Goal: Browse casually

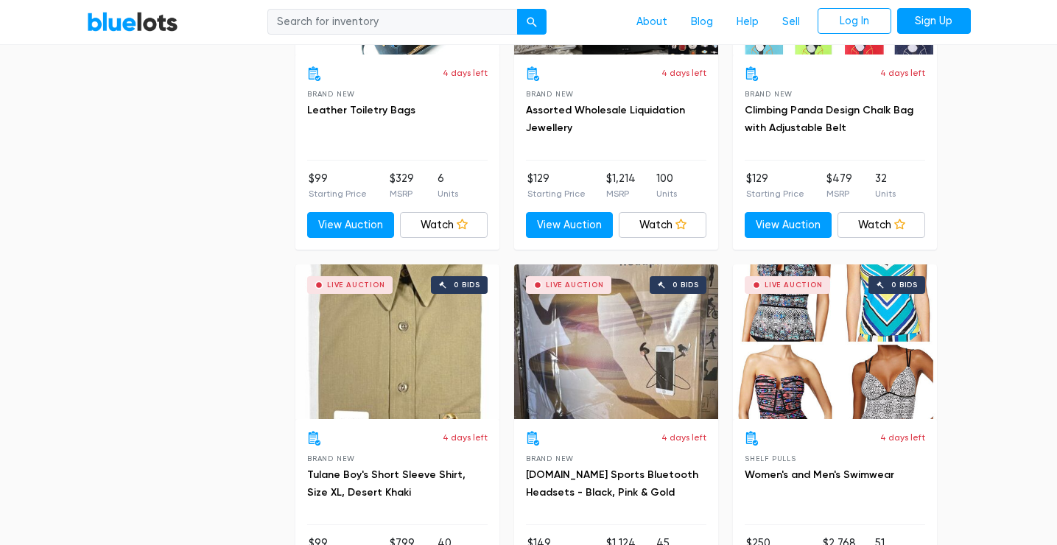
scroll to position [3911, 0]
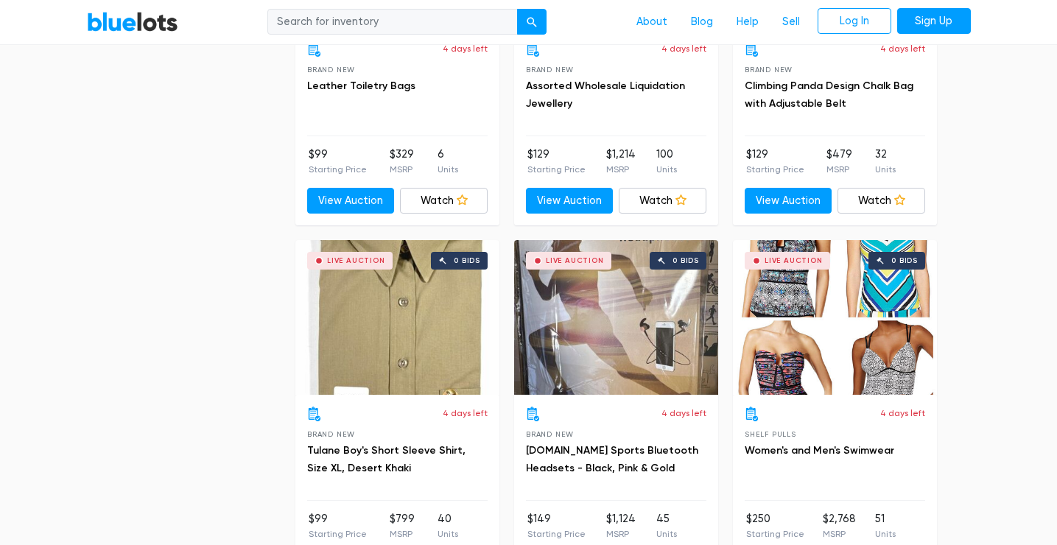
click at [365, 311] on div "Live Auction 0 bids" at bounding box center [397, 317] width 204 height 155
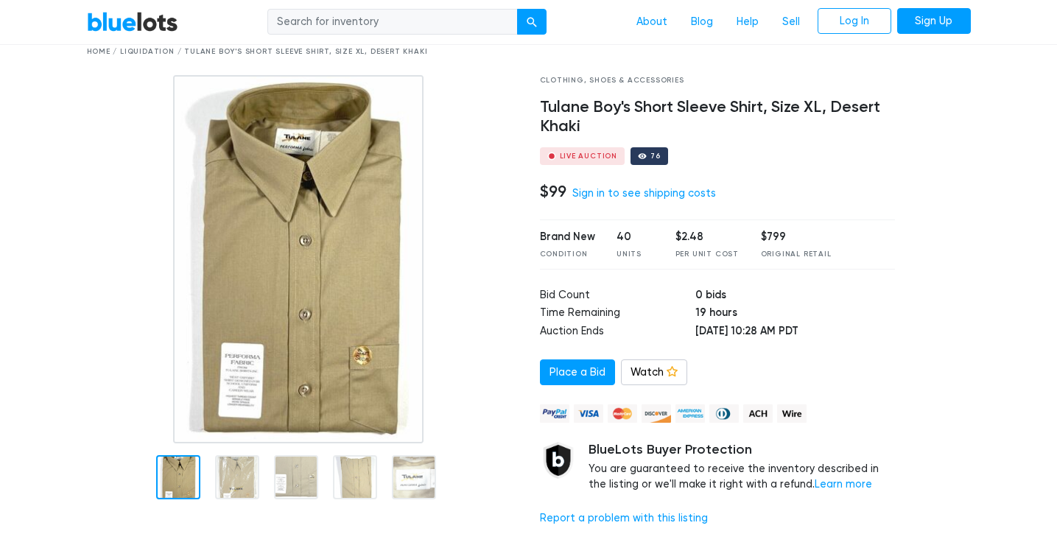
scroll to position [63, 0]
click at [130, 31] on link "BlueLots" at bounding box center [132, 21] width 91 height 21
